Goal: Transaction & Acquisition: Purchase product/service

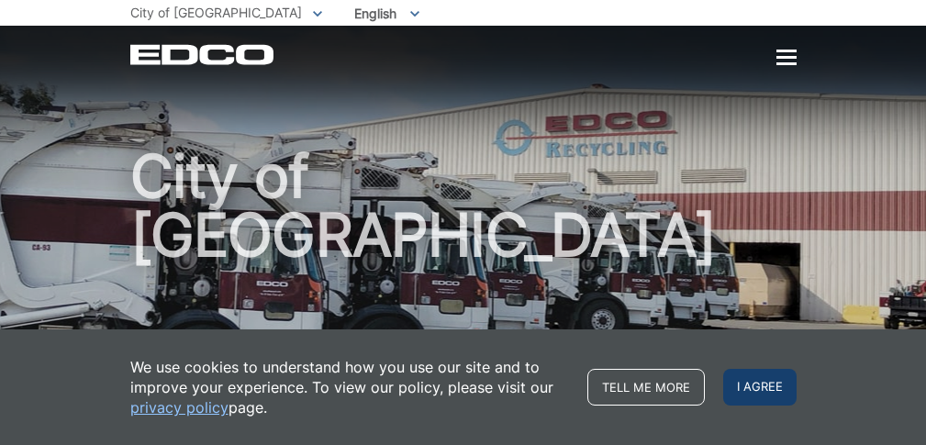
click at [747, 382] on span "I agree" at bounding box center [759, 387] width 73 height 37
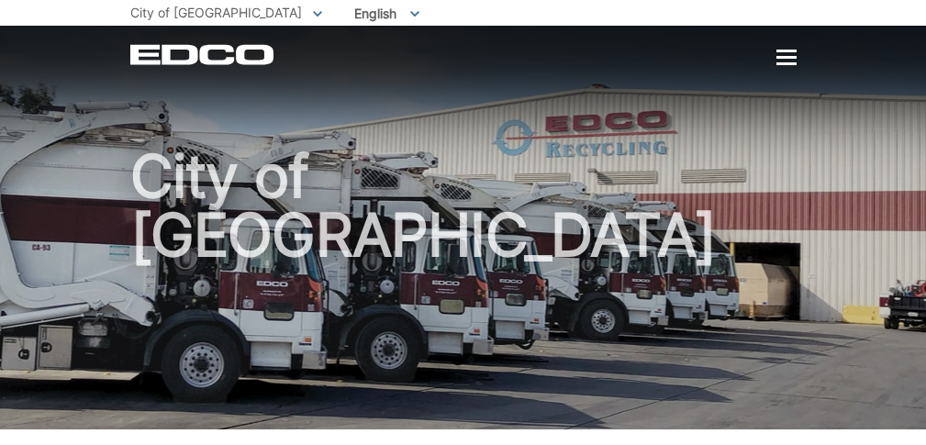
click at [774, 60] on div "EDCO Logo Home Residential Services Residential Recycling Organic Recycling Tra…" at bounding box center [463, 54] width 666 height 21
click at [790, 45] on div "EDCO Logo Home Residential Services Residential Recycling Organic Recycling Tra…" at bounding box center [463, 54] width 666 height 21
click at [790, 59] on div at bounding box center [787, 57] width 20 height 3
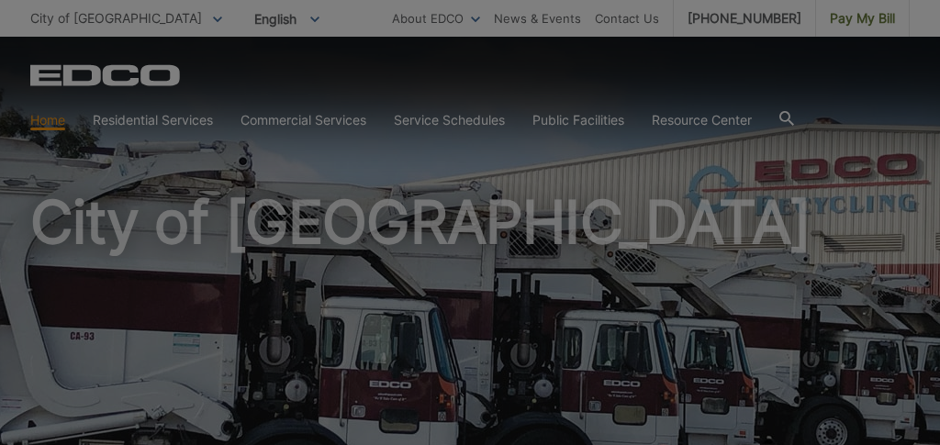
click at [920, 85] on div at bounding box center [470, 222] width 940 height 445
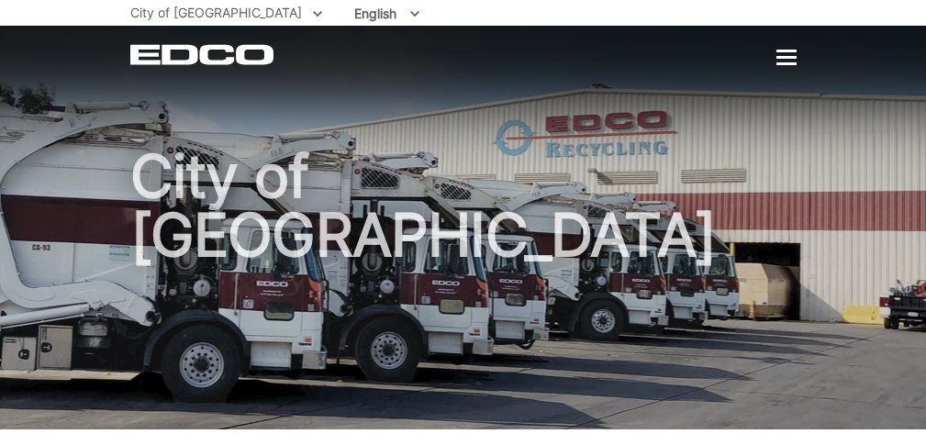
click at [777, 59] on div at bounding box center [787, 57] width 20 height 3
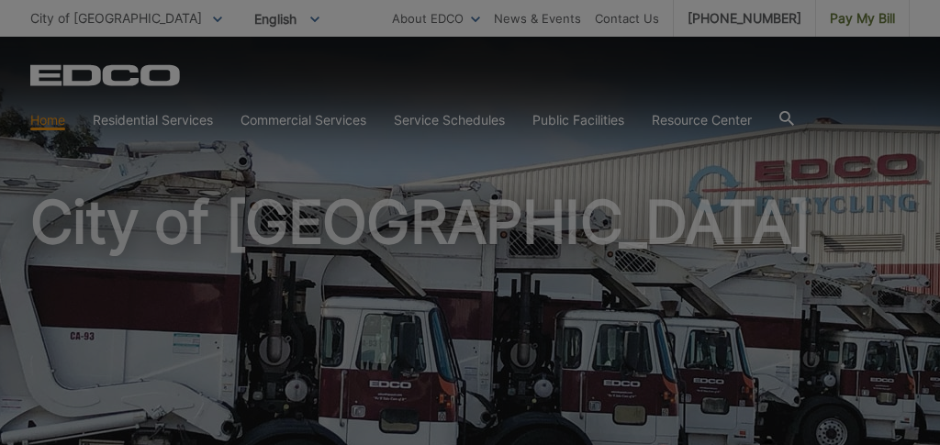
click at [790, 114] on div at bounding box center [470, 222] width 940 height 445
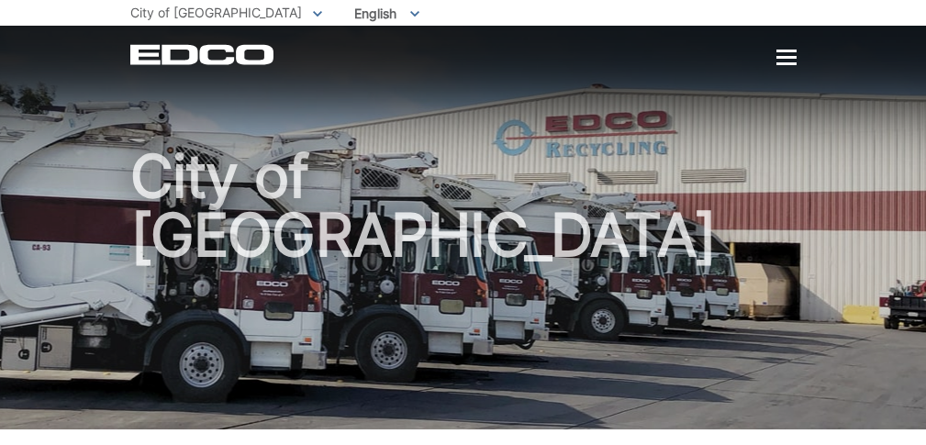
click at [782, 61] on div at bounding box center [787, 58] width 20 height 16
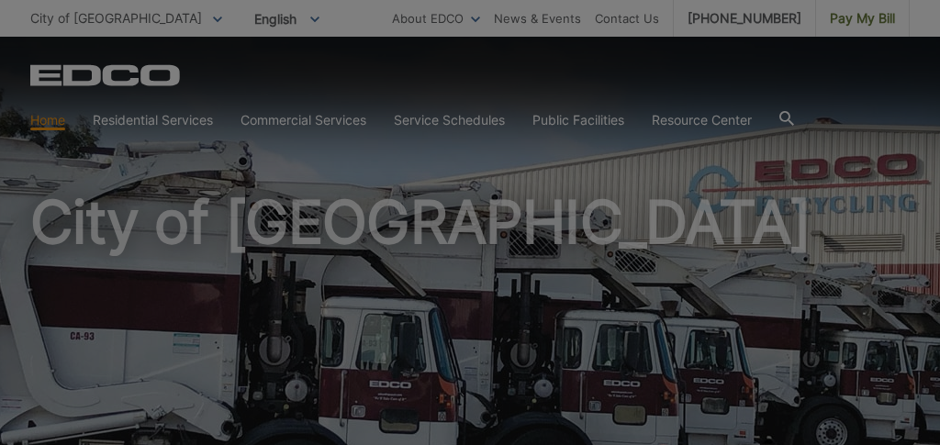
click at [181, 123] on div at bounding box center [470, 222] width 940 height 445
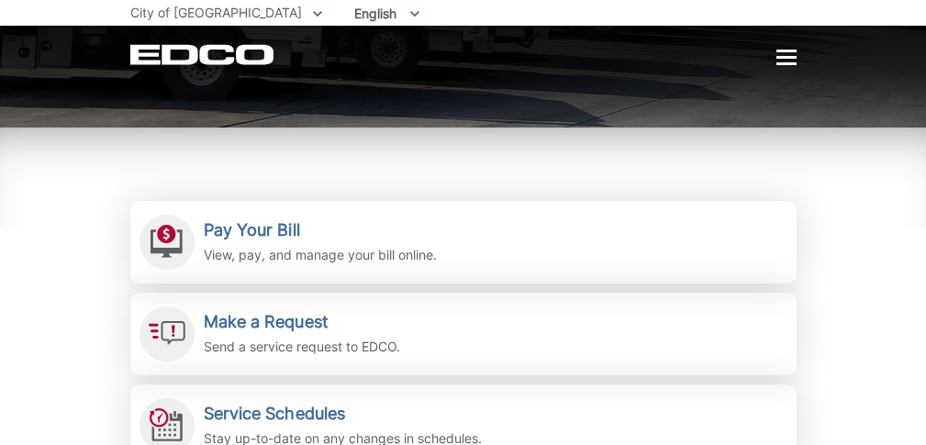
scroll to position [316, 0]
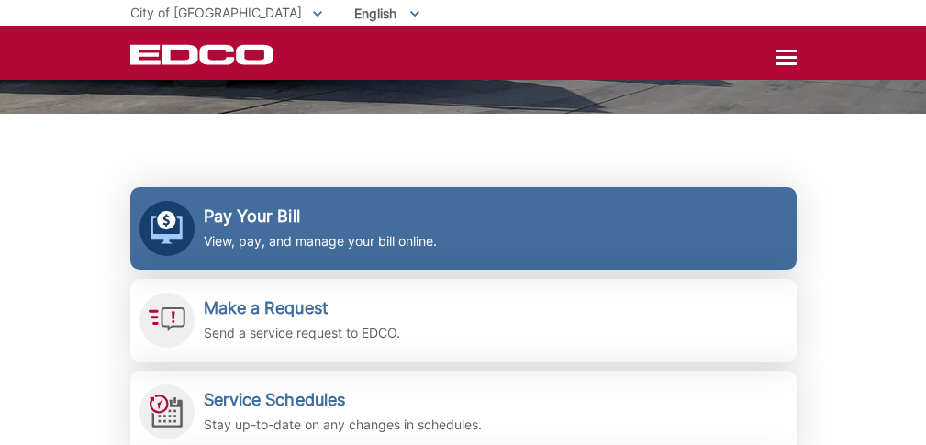
click at [331, 232] on p "View, pay, and manage your bill online." at bounding box center [320, 241] width 233 height 20
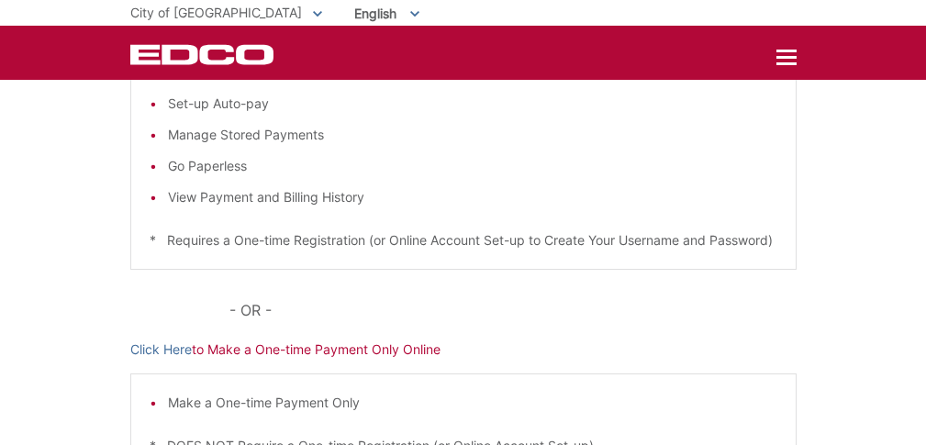
scroll to position [348, 0]
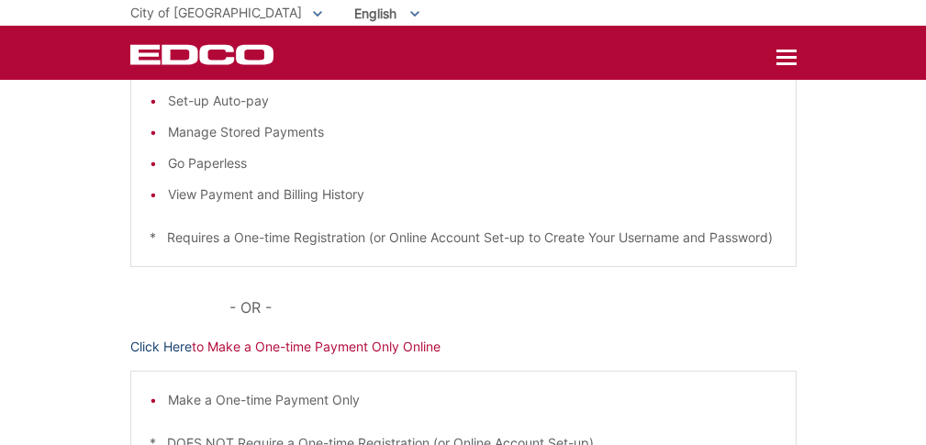
click at [178, 357] on link "Click Here" at bounding box center [160, 347] width 61 height 20
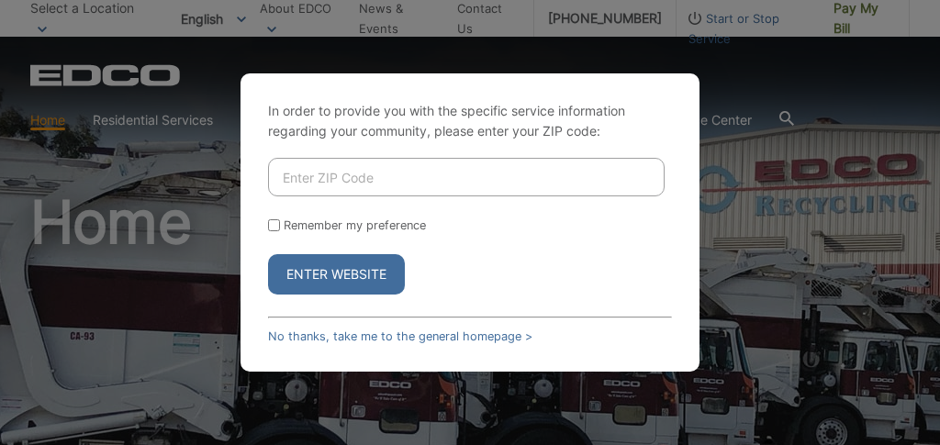
click at [476, 172] on input "Enter ZIP Code" at bounding box center [466, 177] width 397 height 39
type input "92020"
click at [336, 274] on button "Enter Website" at bounding box center [336, 274] width 137 height 40
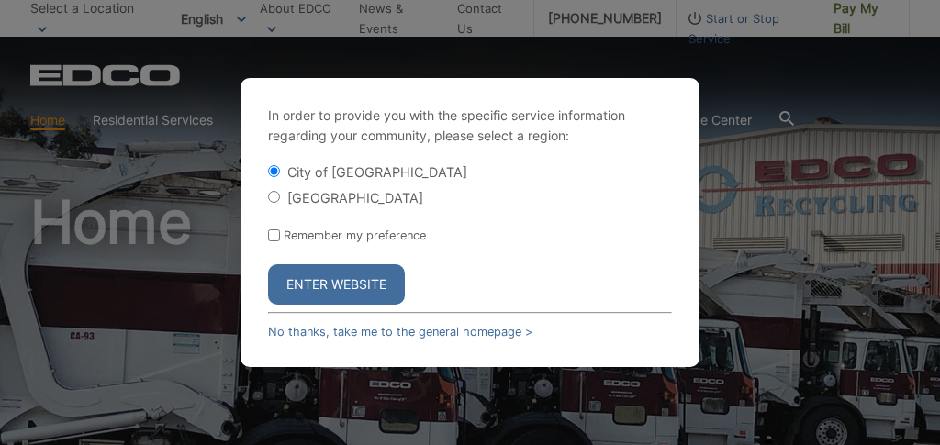
click at [337, 279] on button "Enter Website" at bounding box center [336, 284] width 137 height 40
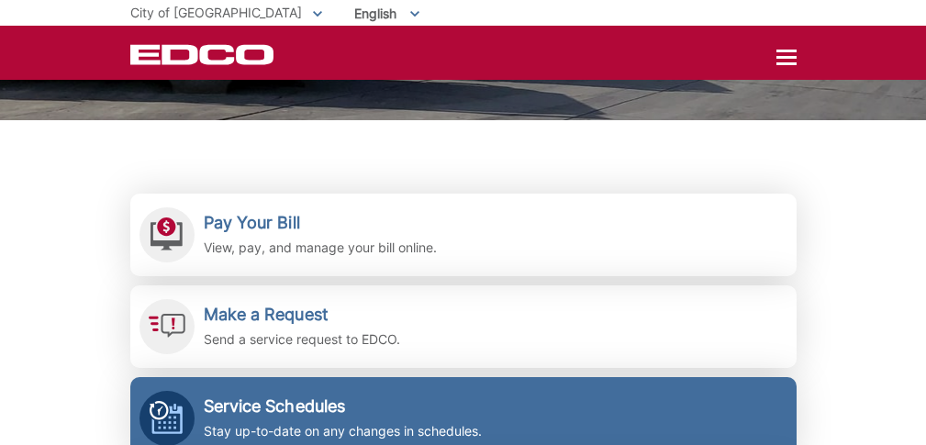
scroll to position [294, 0]
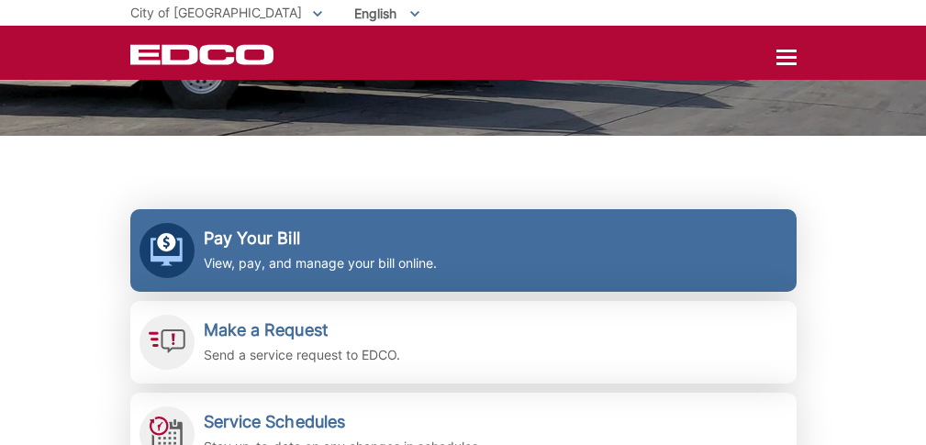
click at [357, 260] on p "View, pay, and manage your bill online." at bounding box center [320, 263] width 233 height 20
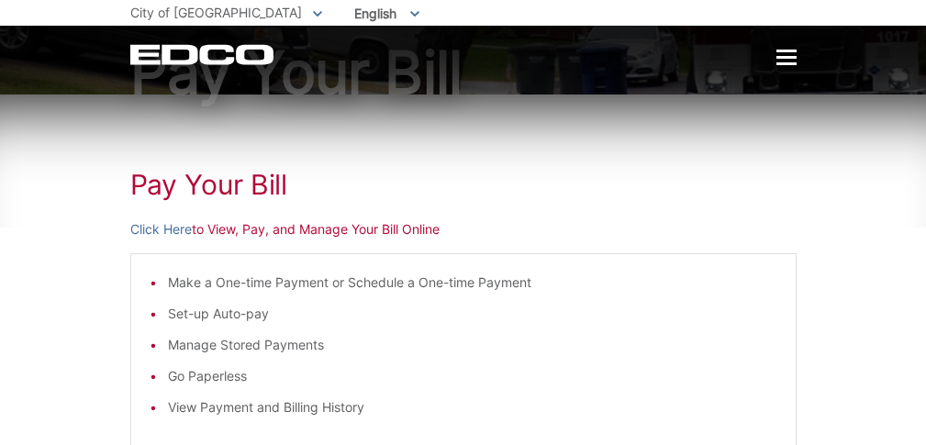
scroll to position [174, 0]
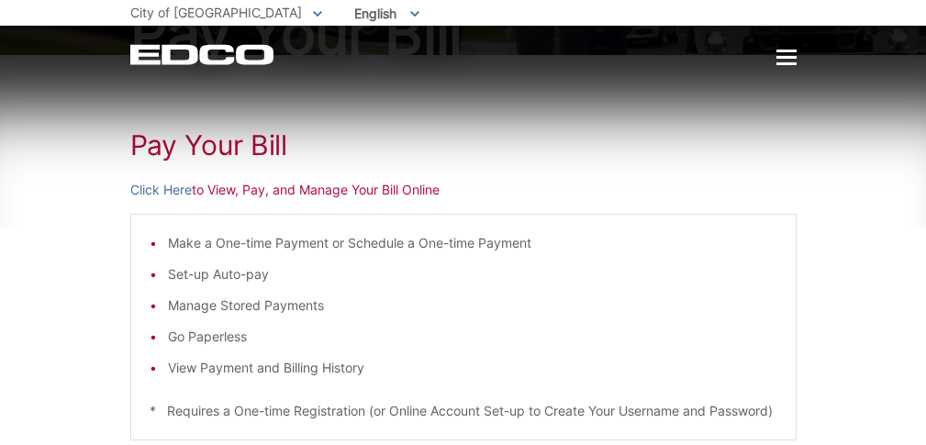
click at [297, 186] on p "Click Here to View, Pay, and Manage Your Bill Online" at bounding box center [463, 190] width 666 height 20
click at [310, 192] on p "Click Here to View, Pay, and Manage Your Bill Online" at bounding box center [463, 190] width 666 height 20
click at [169, 198] on link "Click Here" at bounding box center [160, 190] width 61 height 20
